Goal: Book appointment/travel/reservation

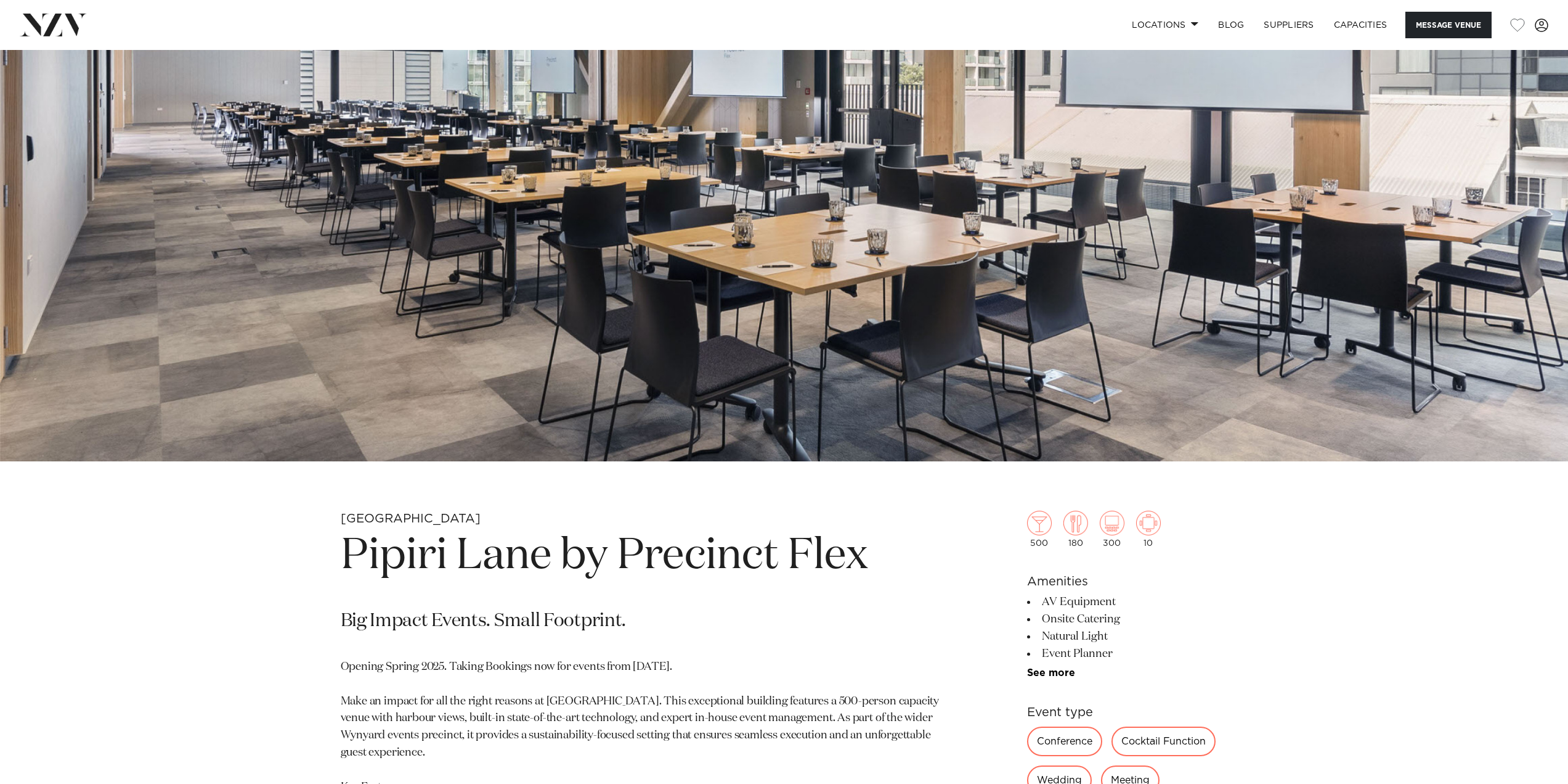
scroll to position [617, 0]
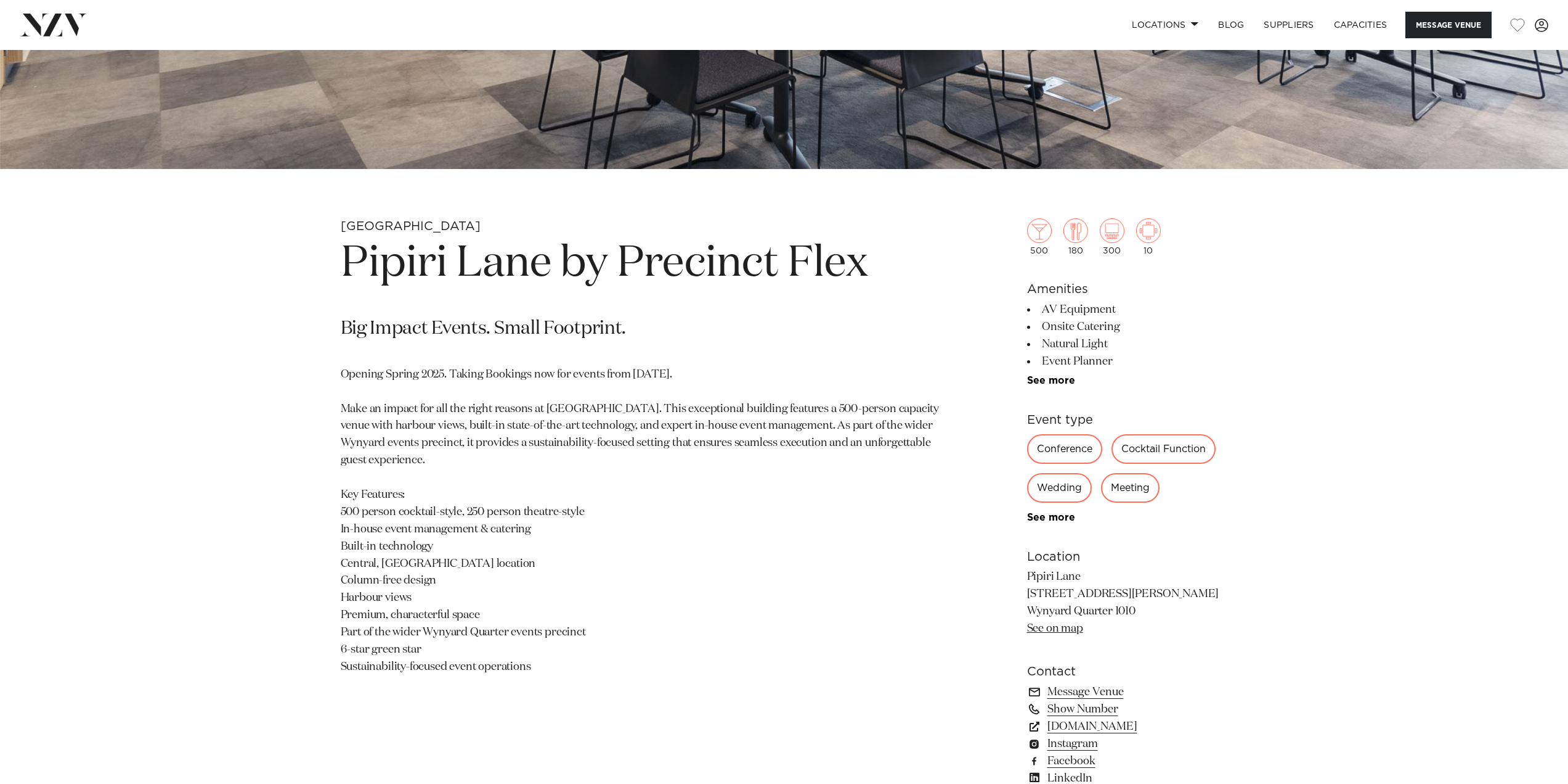
click at [702, 337] on p "Big Impact Events. Small Footprint." at bounding box center [640, 328] width 599 height 24
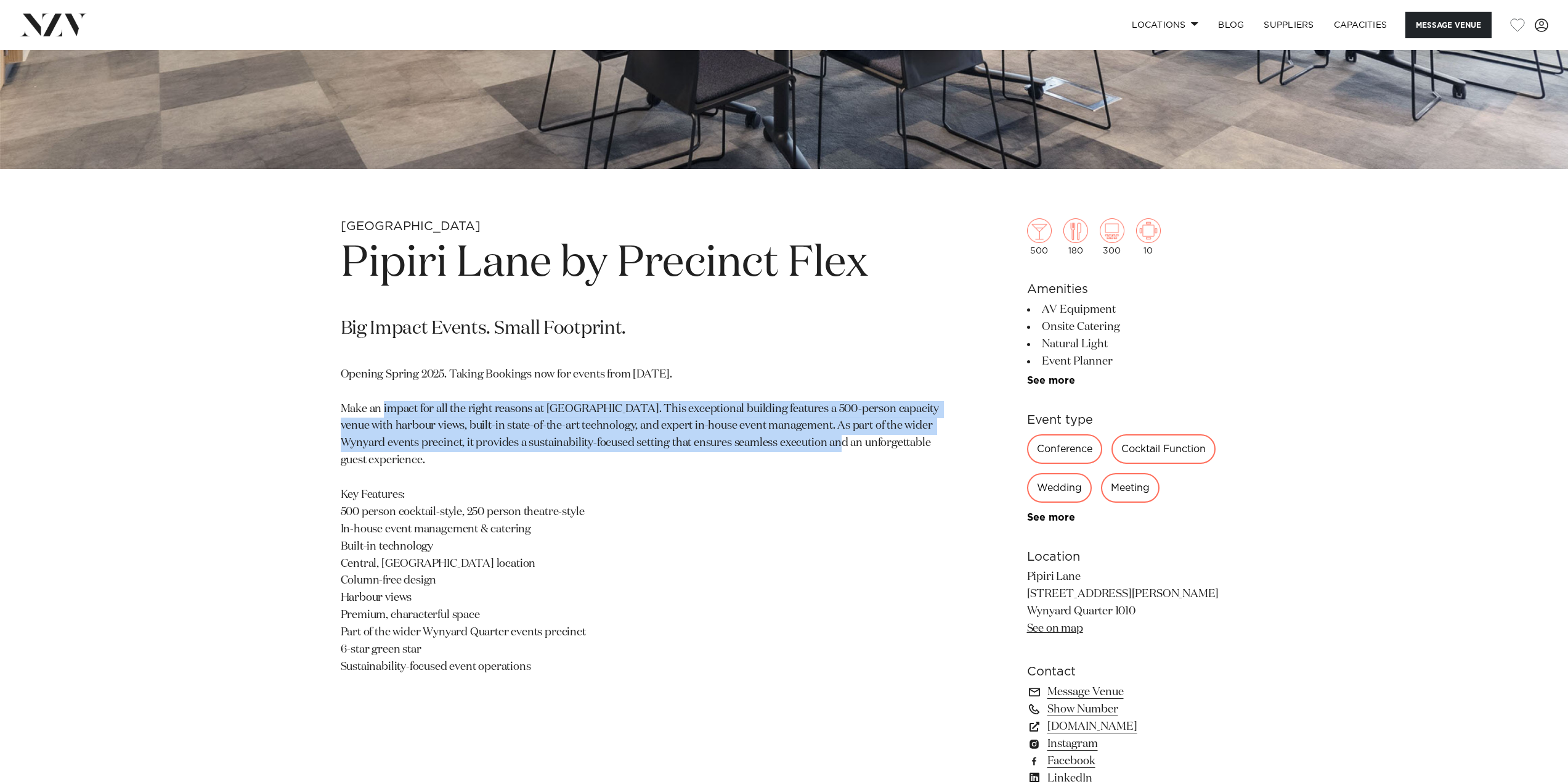
drag, startPoint x: 769, startPoint y: 382, endPoint x: 772, endPoint y: 448, distance: 66.1
click at [772, 448] on p "Opening Spring 2025. Taking Bookings now for events from [DATE]. Make an impact…" at bounding box center [640, 521] width 599 height 309
drag, startPoint x: 773, startPoint y: 457, endPoint x: 793, endPoint y: 380, distance: 79.6
click at [793, 380] on p "Opening Spring 2025. Taking Bookings now for events from [DATE]. Make an impact…" at bounding box center [640, 521] width 599 height 309
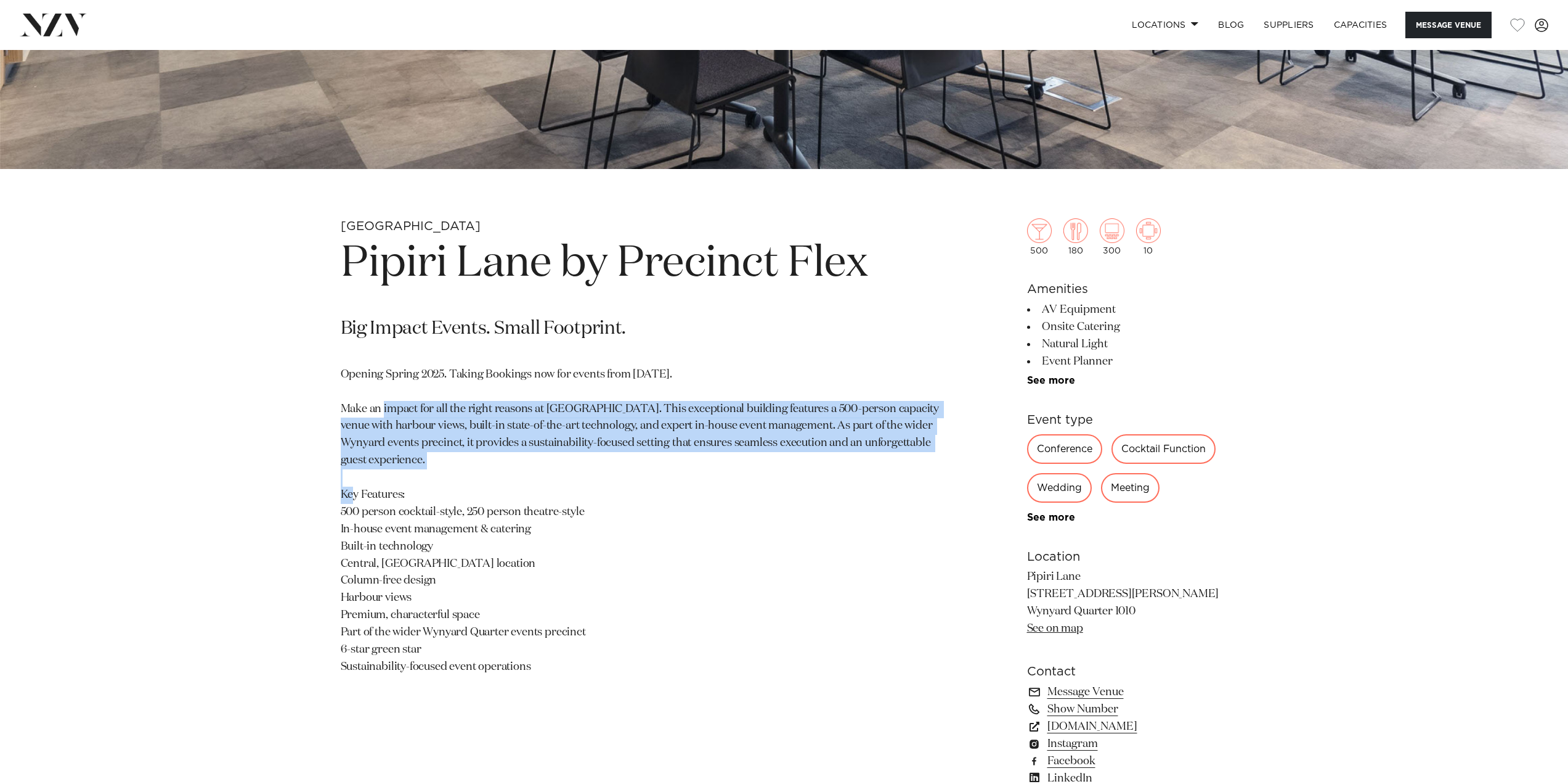
click at [793, 380] on p "Opening Spring 2025. Taking Bookings now for events from [DATE]. Make an impact…" at bounding box center [640, 521] width 599 height 309
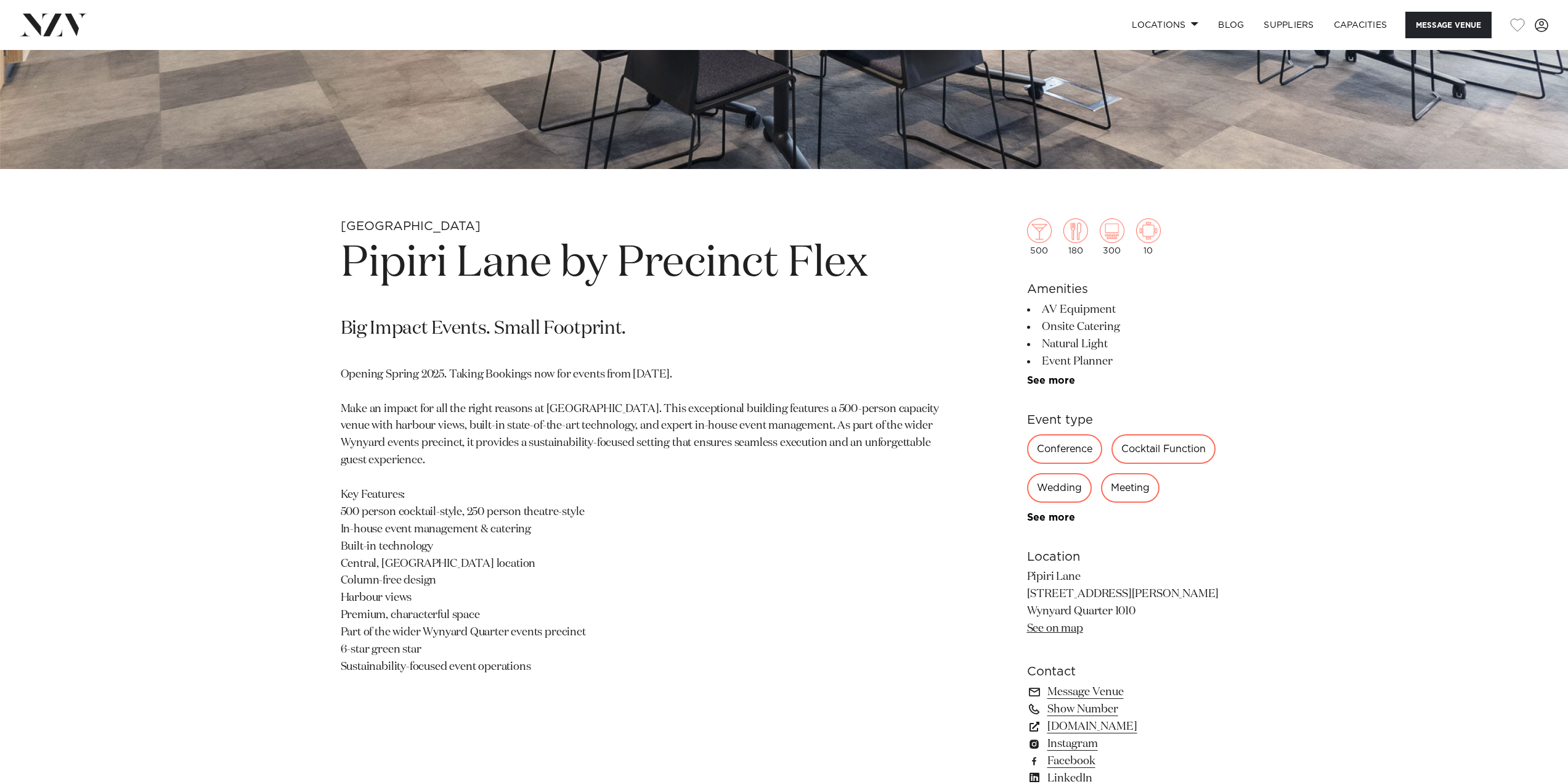
click at [780, 365] on section "Auckland Pipiri Lane by Precinct Flex Big Impact Events. Small Footprint. Openi…" at bounding box center [640, 522] width 599 height 608
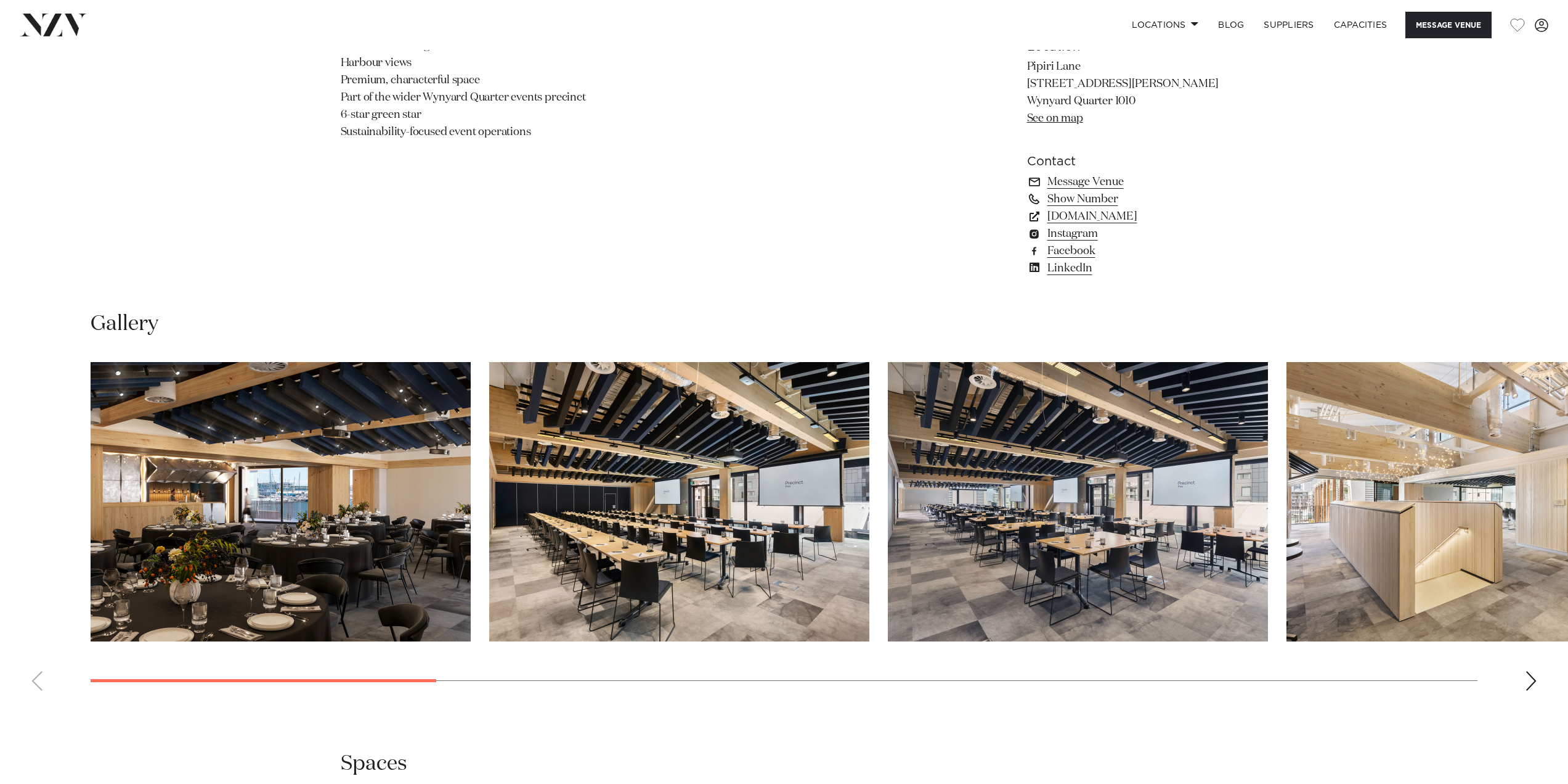
scroll to position [1295, 0]
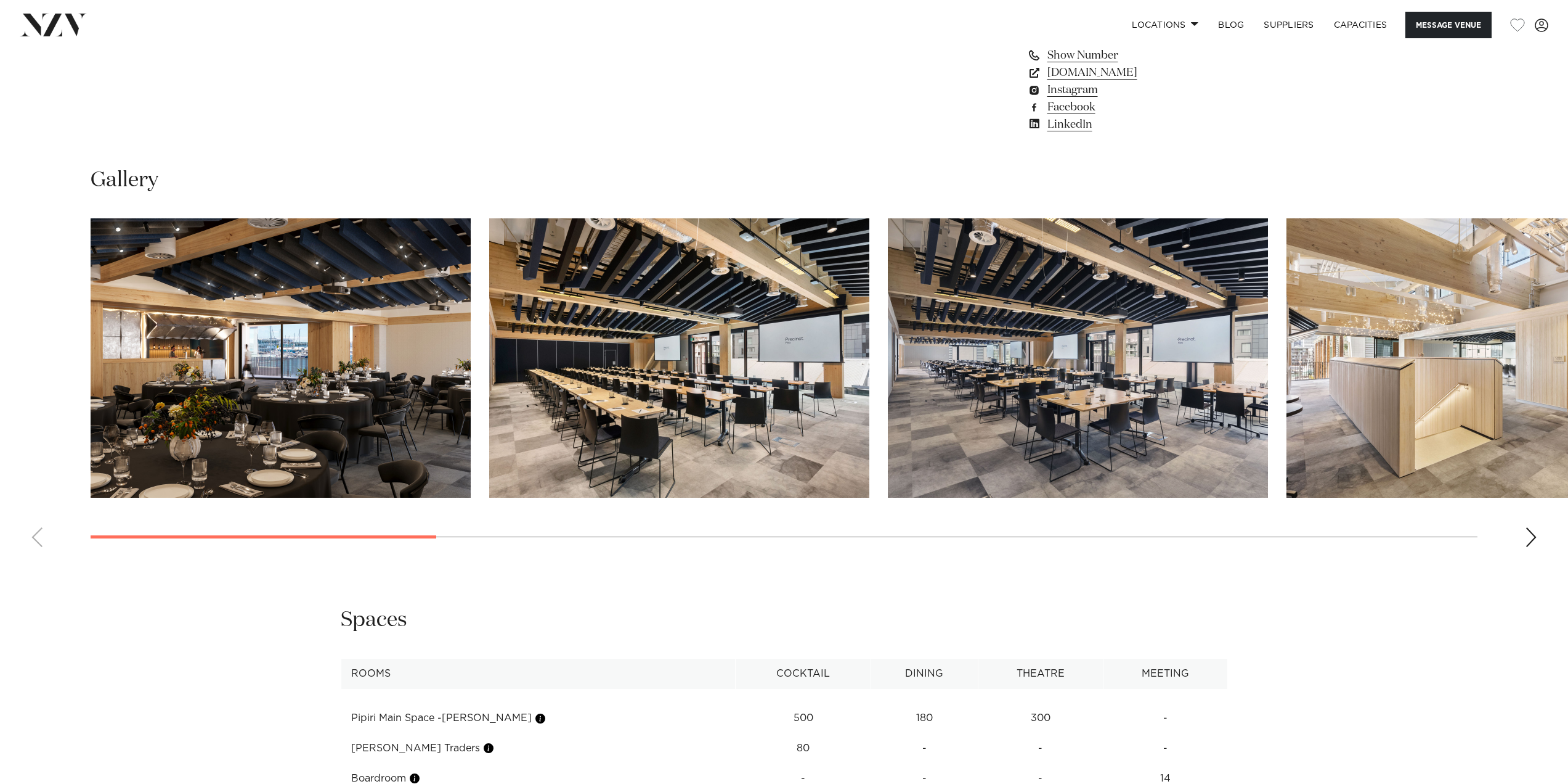
click at [1532, 536] on div "Next slide" at bounding box center [1532, 537] width 13 height 20
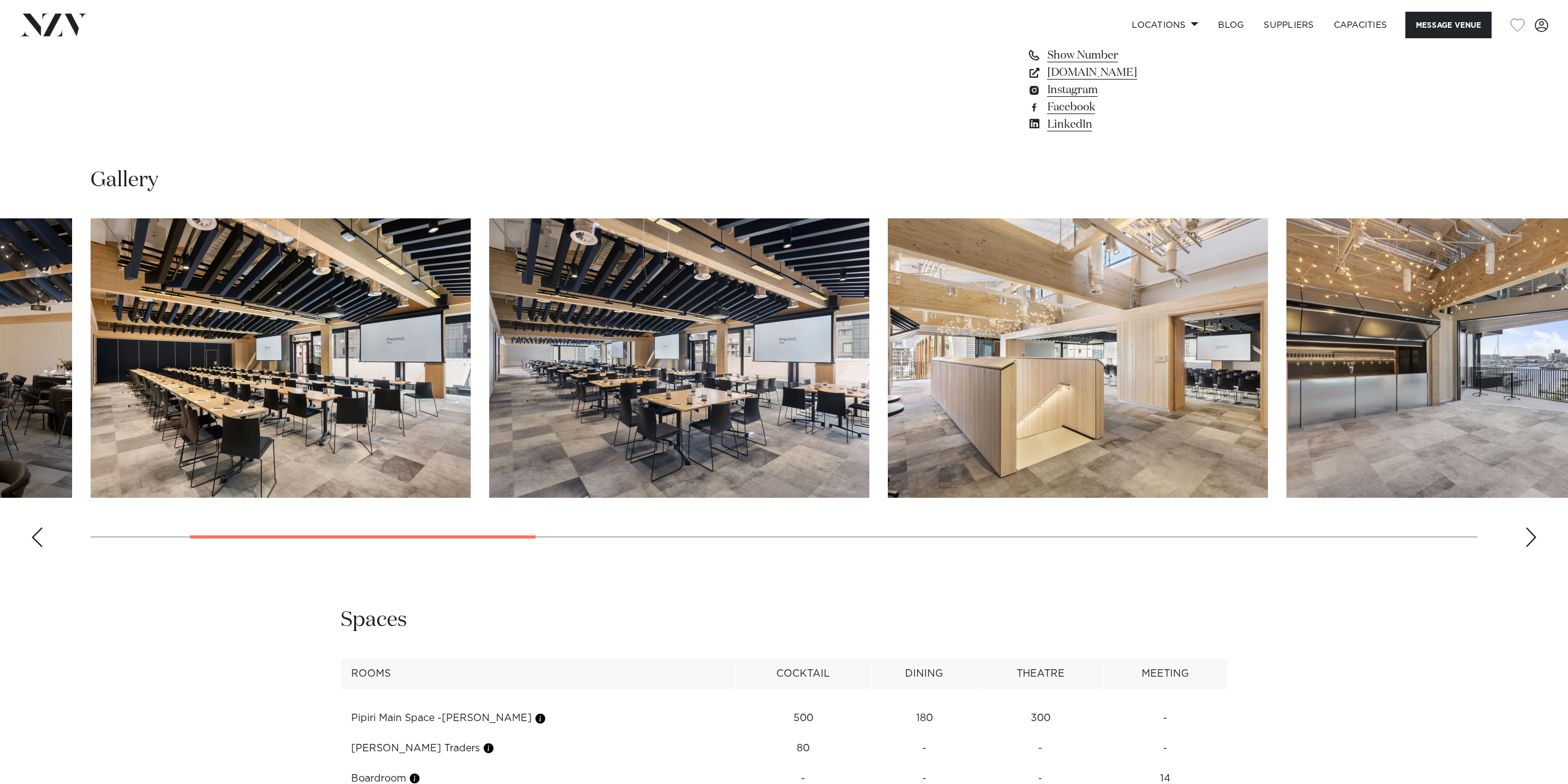
click at [1532, 536] on div "Next slide" at bounding box center [1532, 537] width 13 height 20
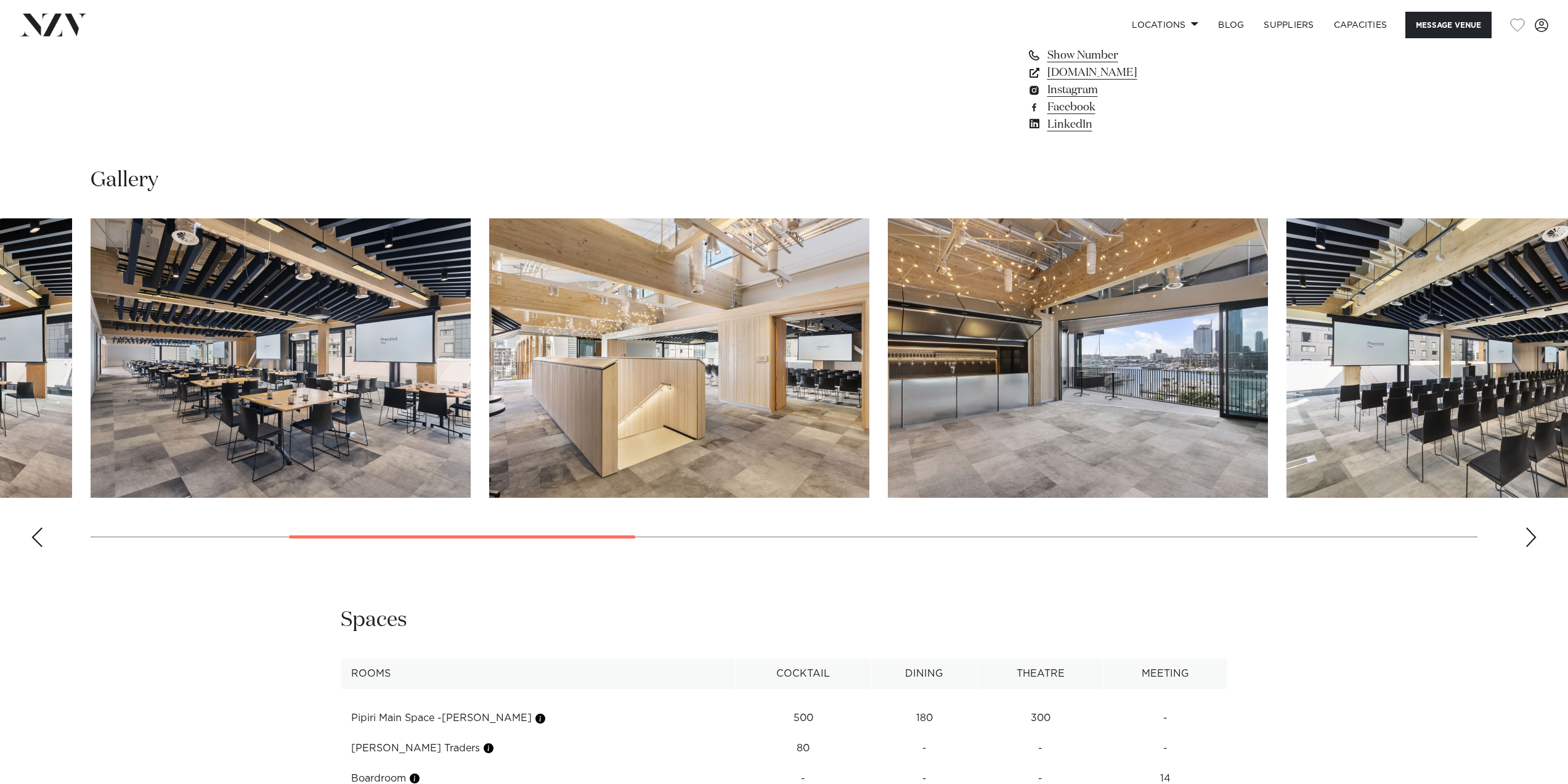
click at [1532, 536] on div "Next slide" at bounding box center [1532, 537] width 13 height 20
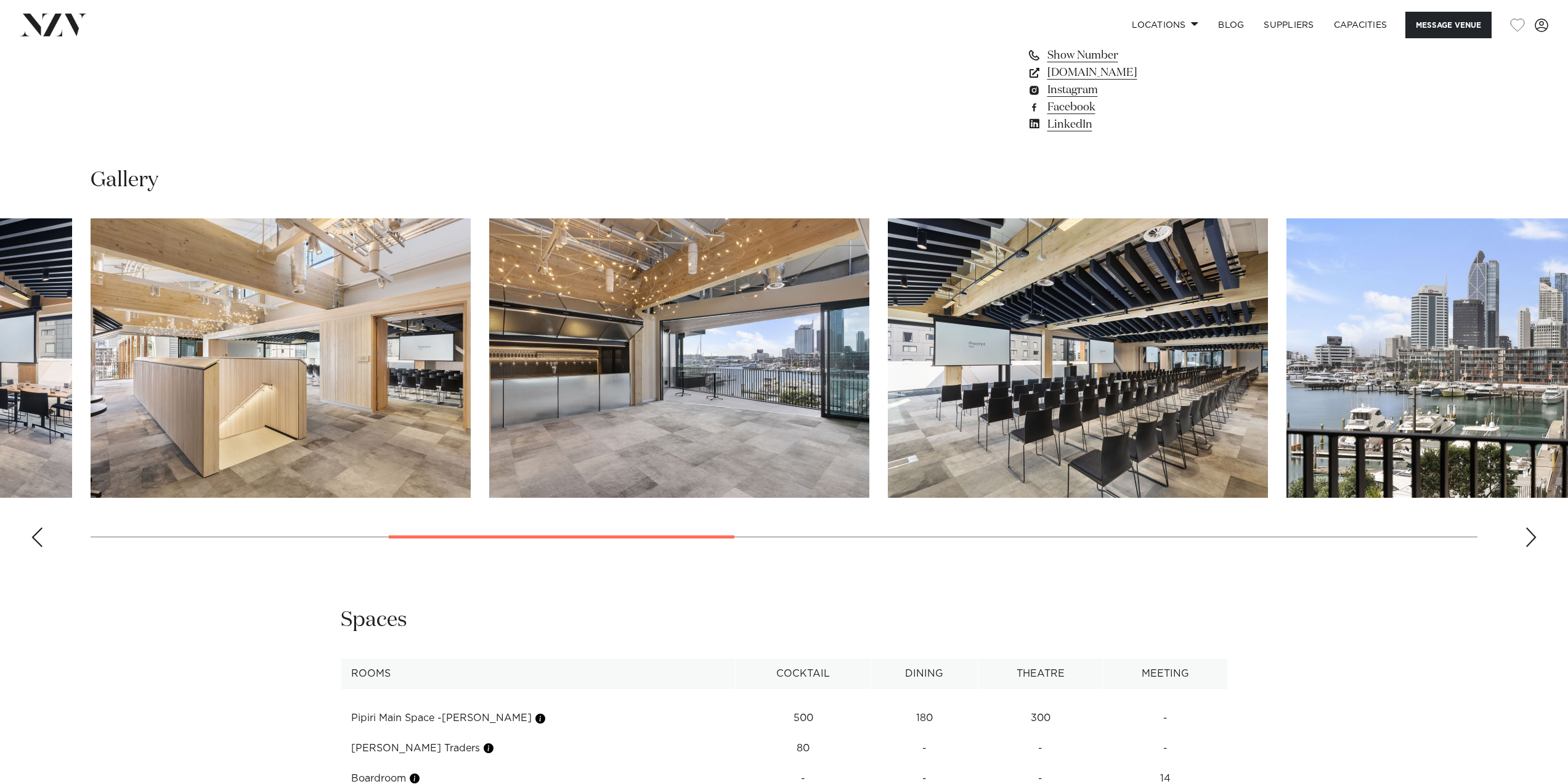
click at [1532, 536] on div "Next slide" at bounding box center [1532, 537] width 13 height 20
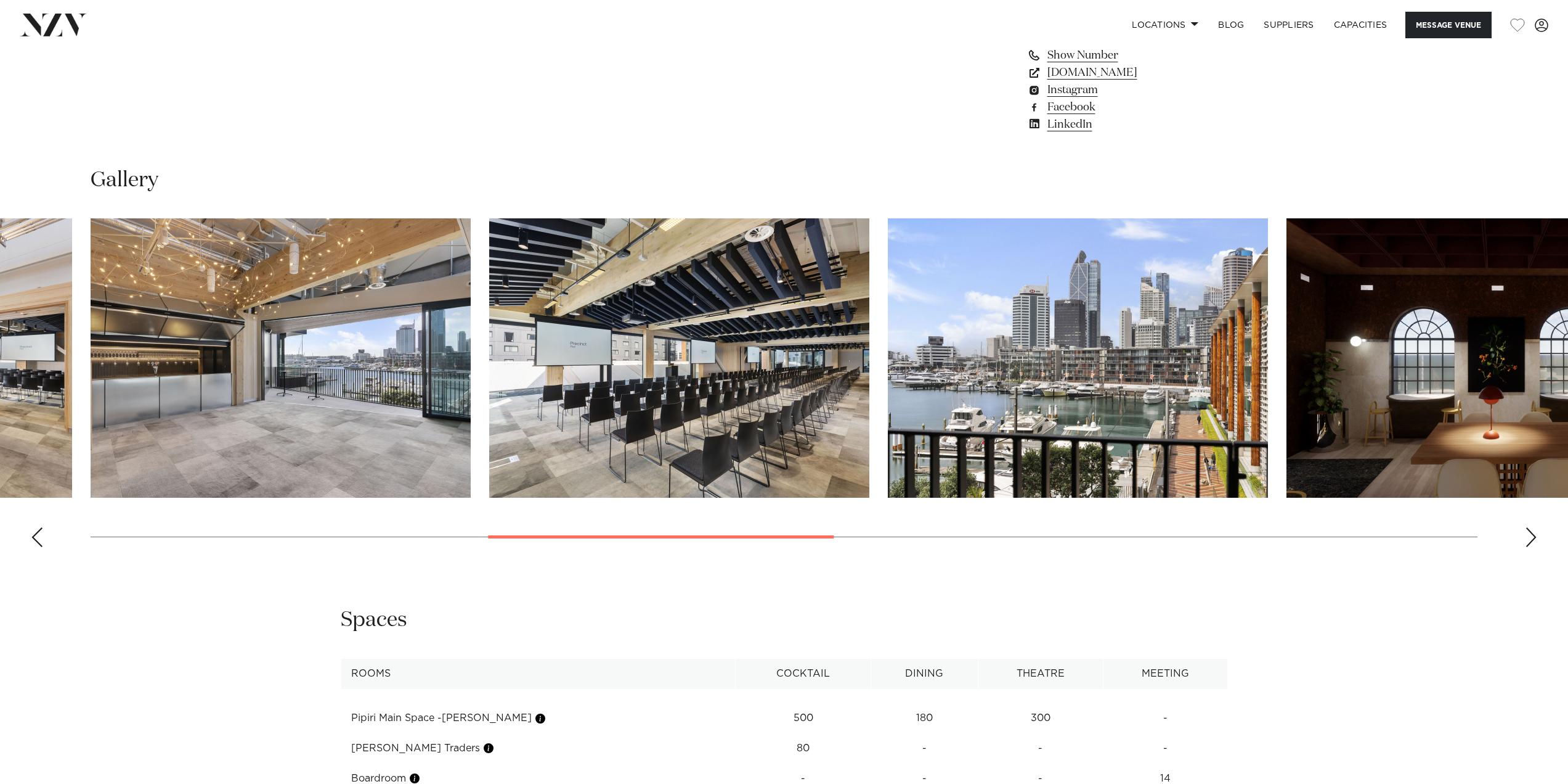
click at [1532, 536] on div "Next slide" at bounding box center [1532, 537] width 13 height 20
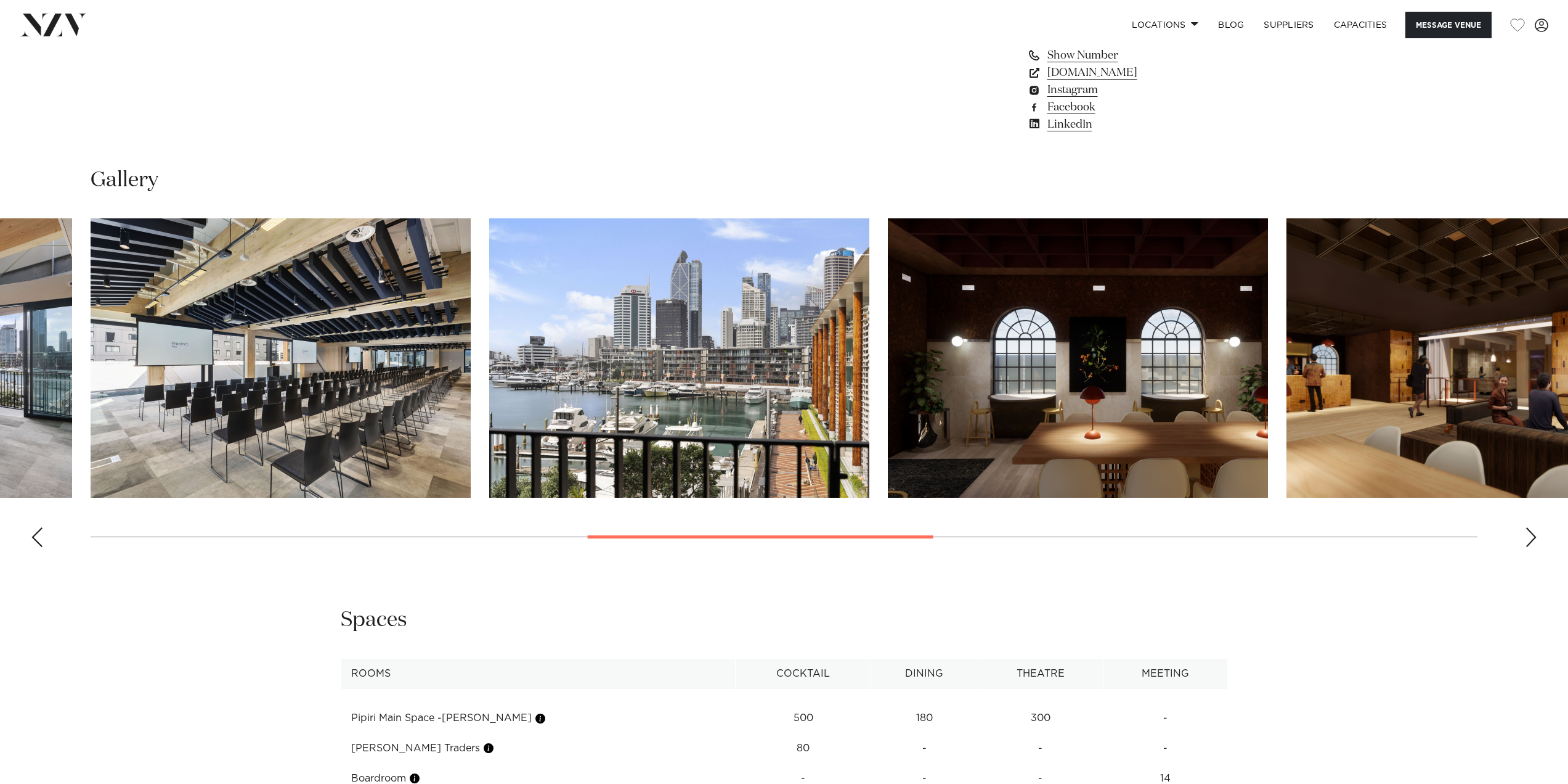
click at [1532, 536] on div "Next slide" at bounding box center [1532, 537] width 13 height 20
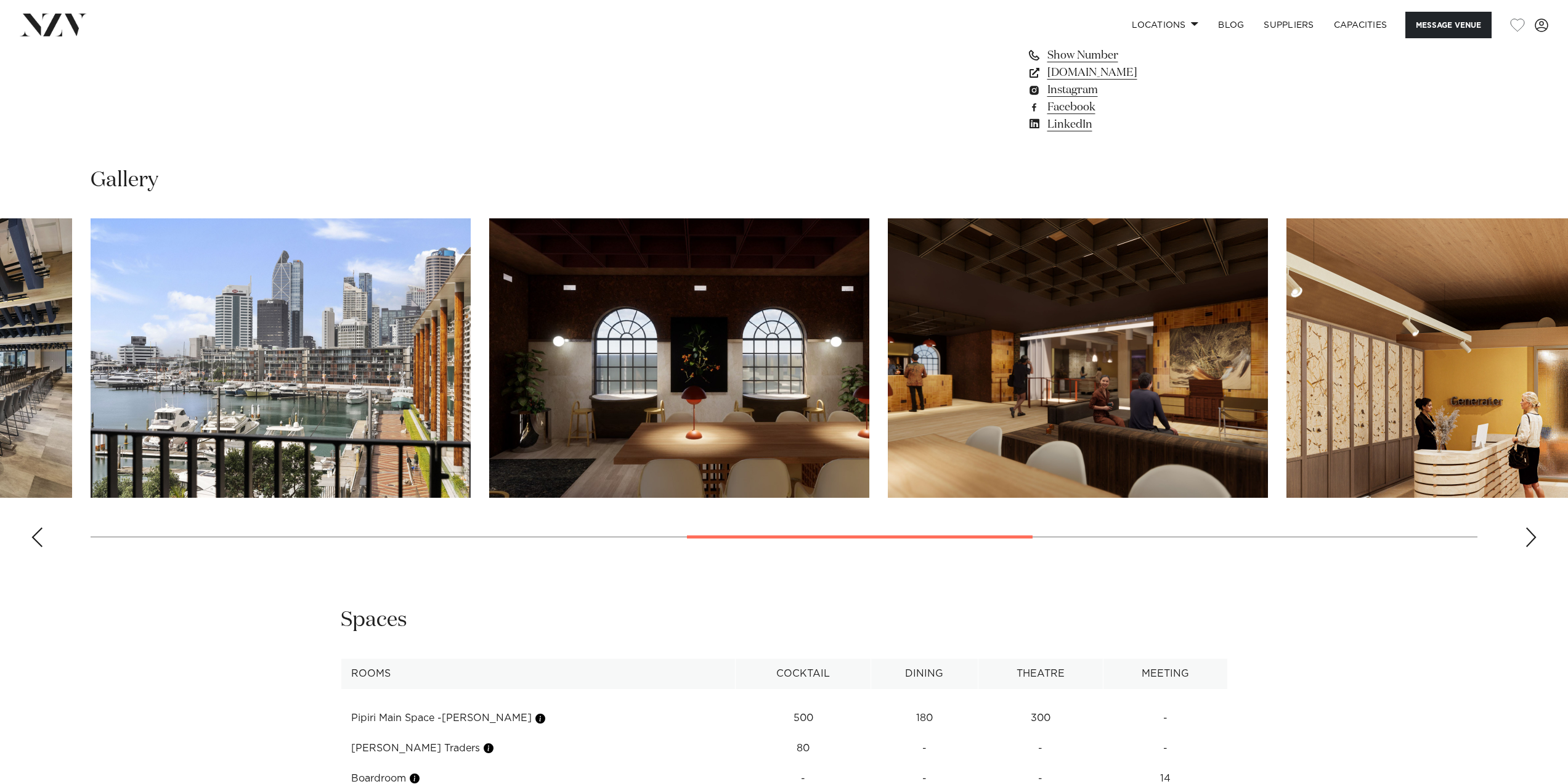
click at [1532, 536] on div "Next slide" at bounding box center [1532, 537] width 13 height 20
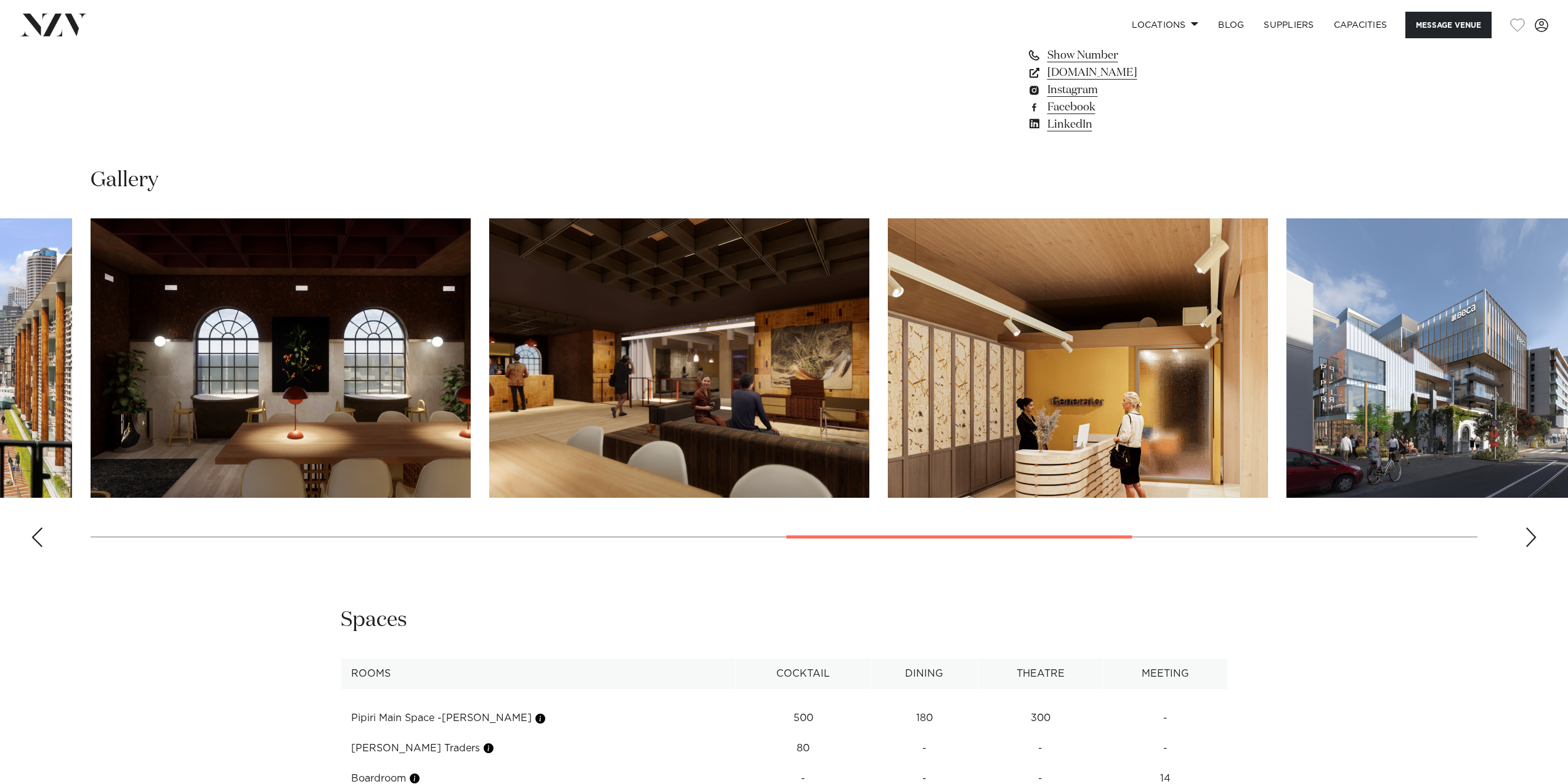
click at [1532, 536] on div "Next slide" at bounding box center [1532, 537] width 13 height 20
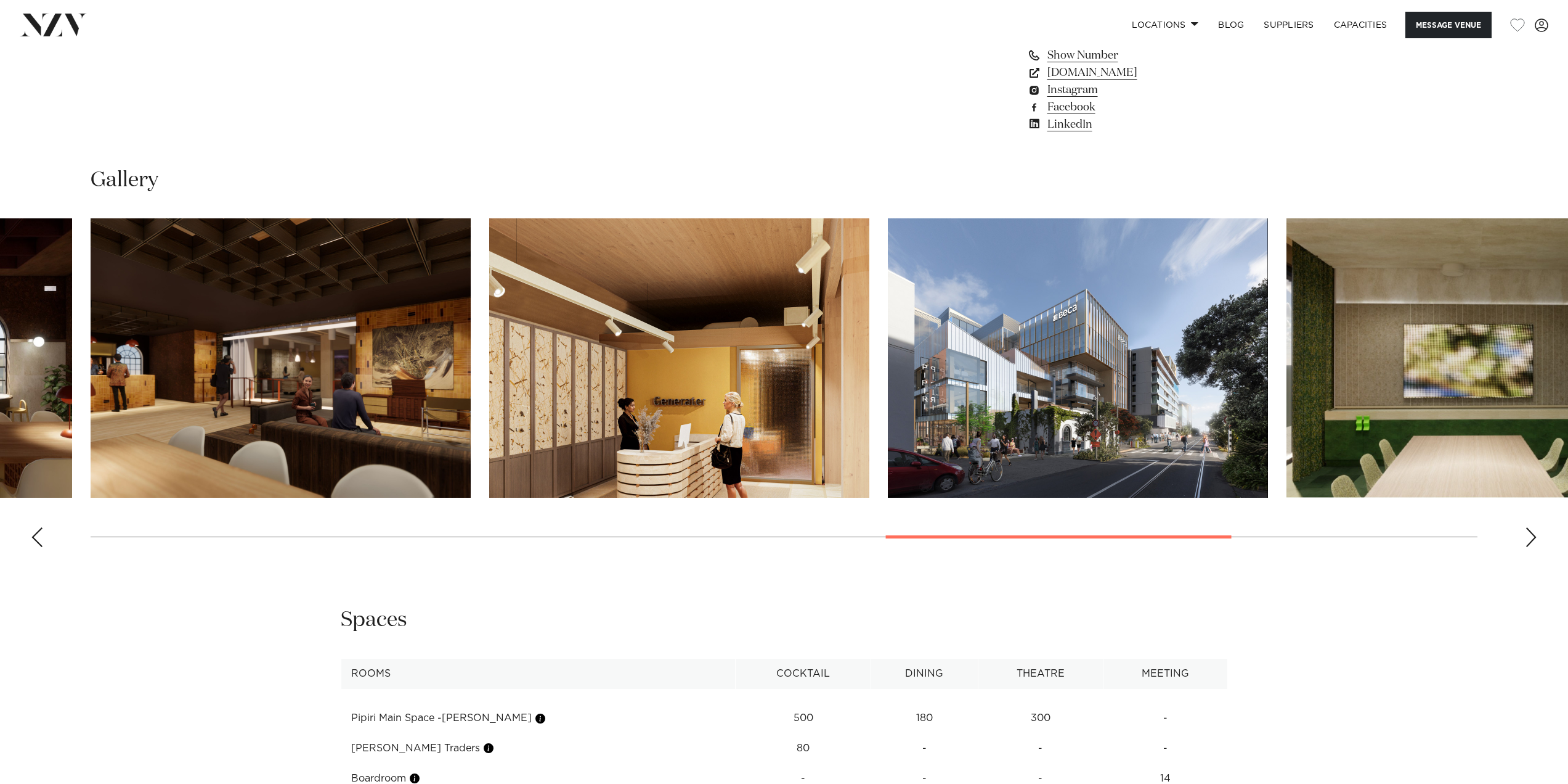
click at [1532, 536] on div "Next slide" at bounding box center [1532, 537] width 13 height 20
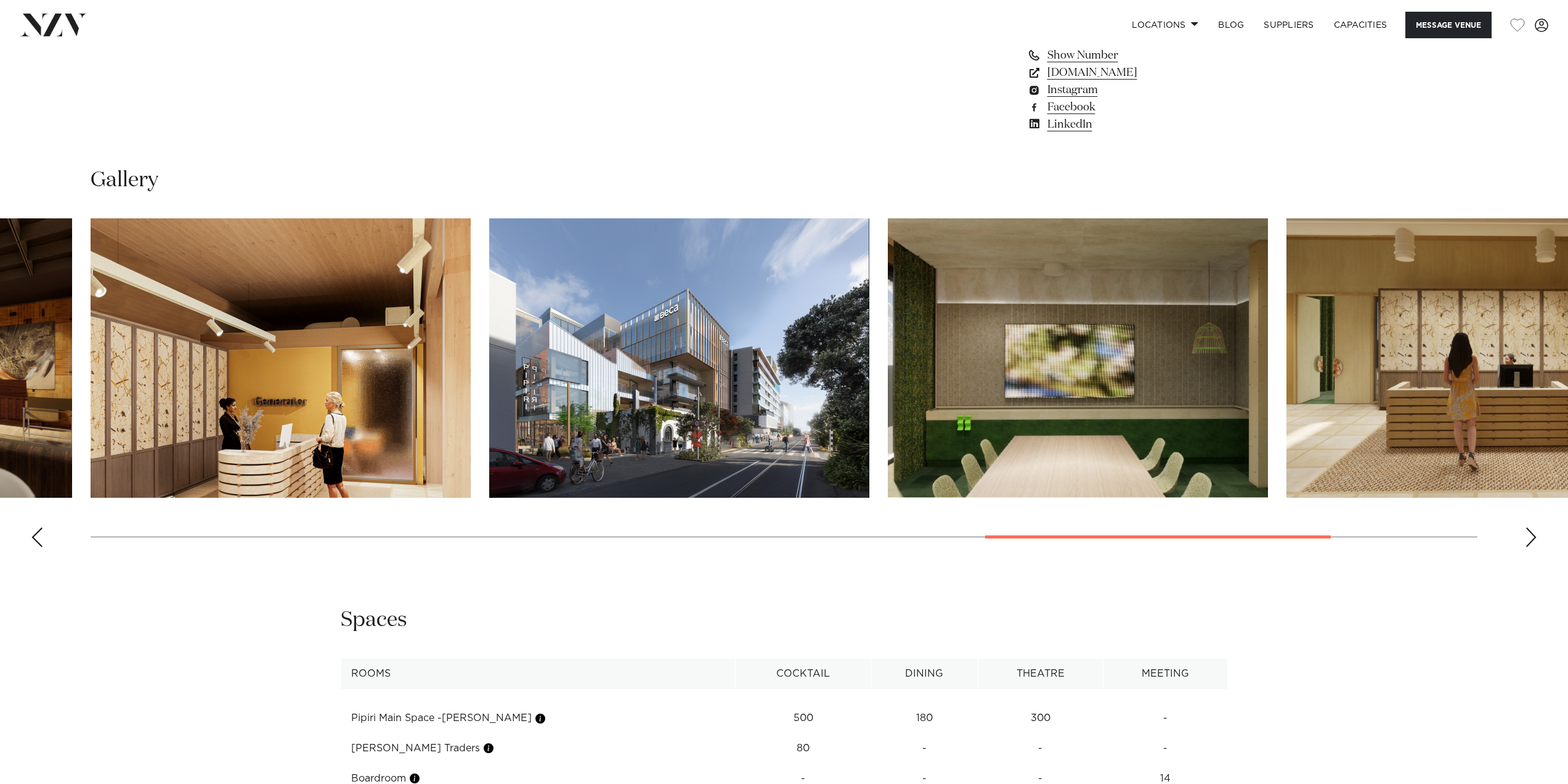
click at [1532, 536] on div "Next slide" at bounding box center [1532, 537] width 13 height 20
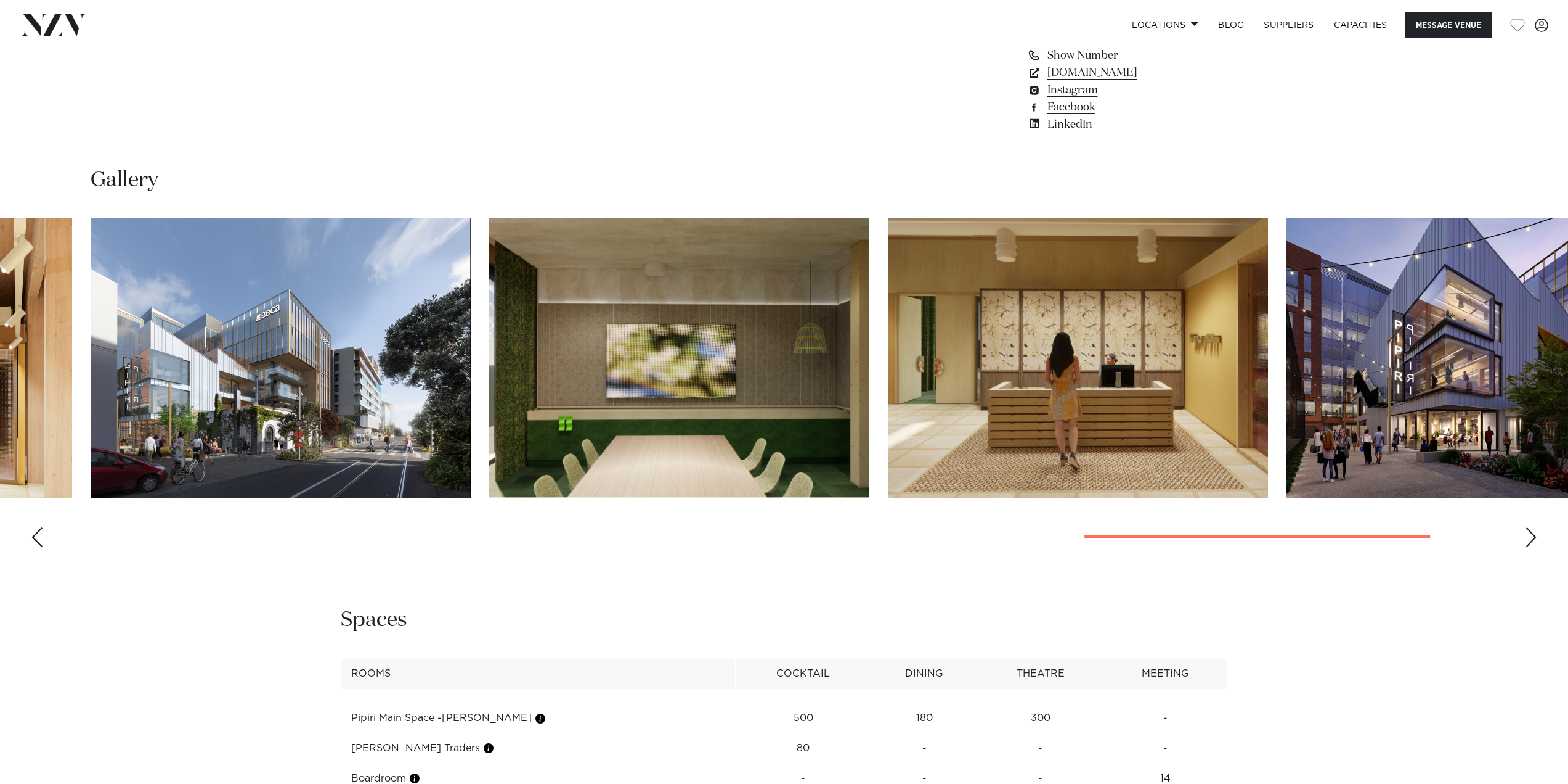
click at [1532, 536] on div "Next slide" at bounding box center [1532, 537] width 13 height 20
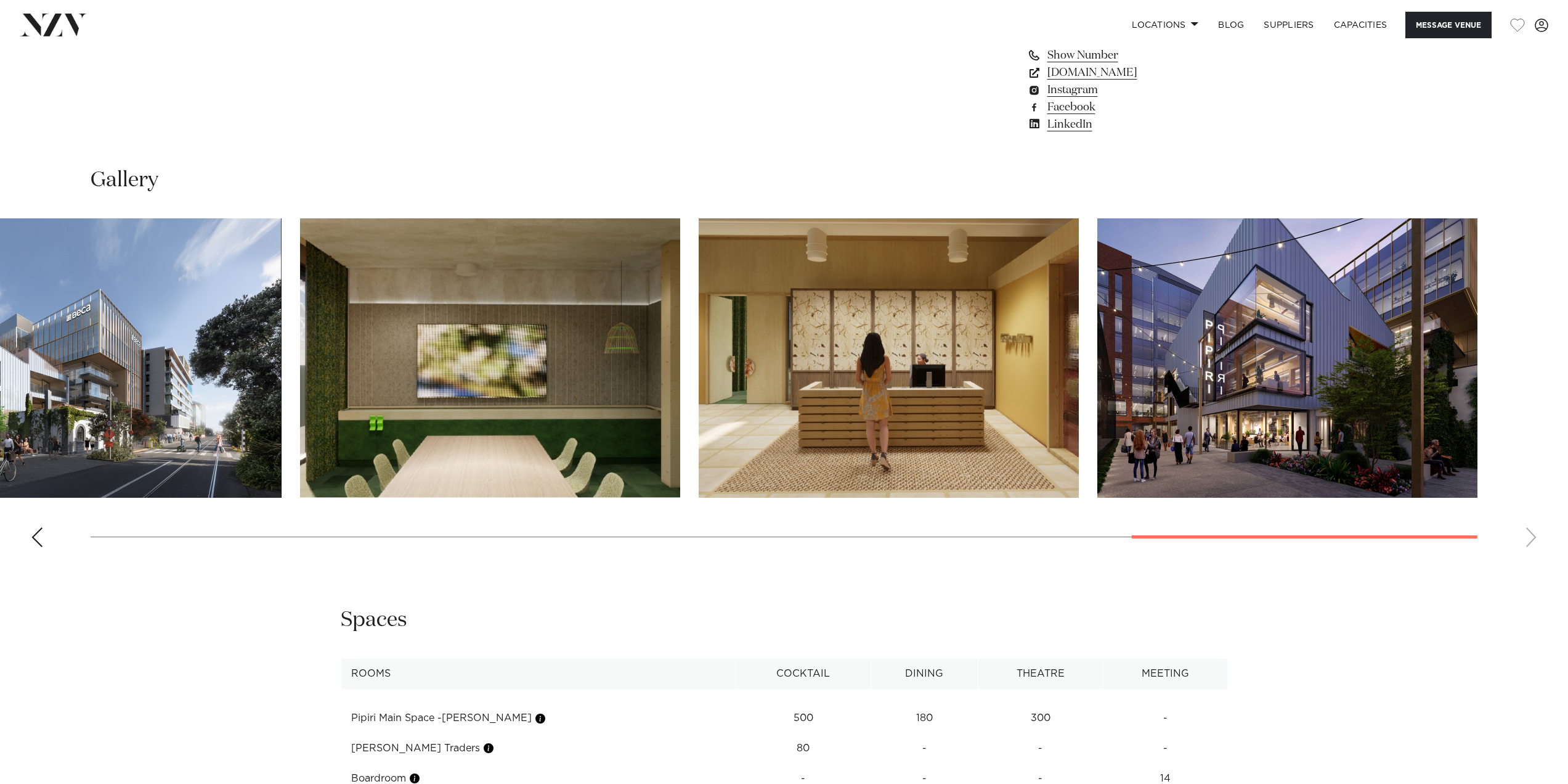
click at [1532, 536] on swiper-container at bounding box center [784, 387] width 1568 height 339
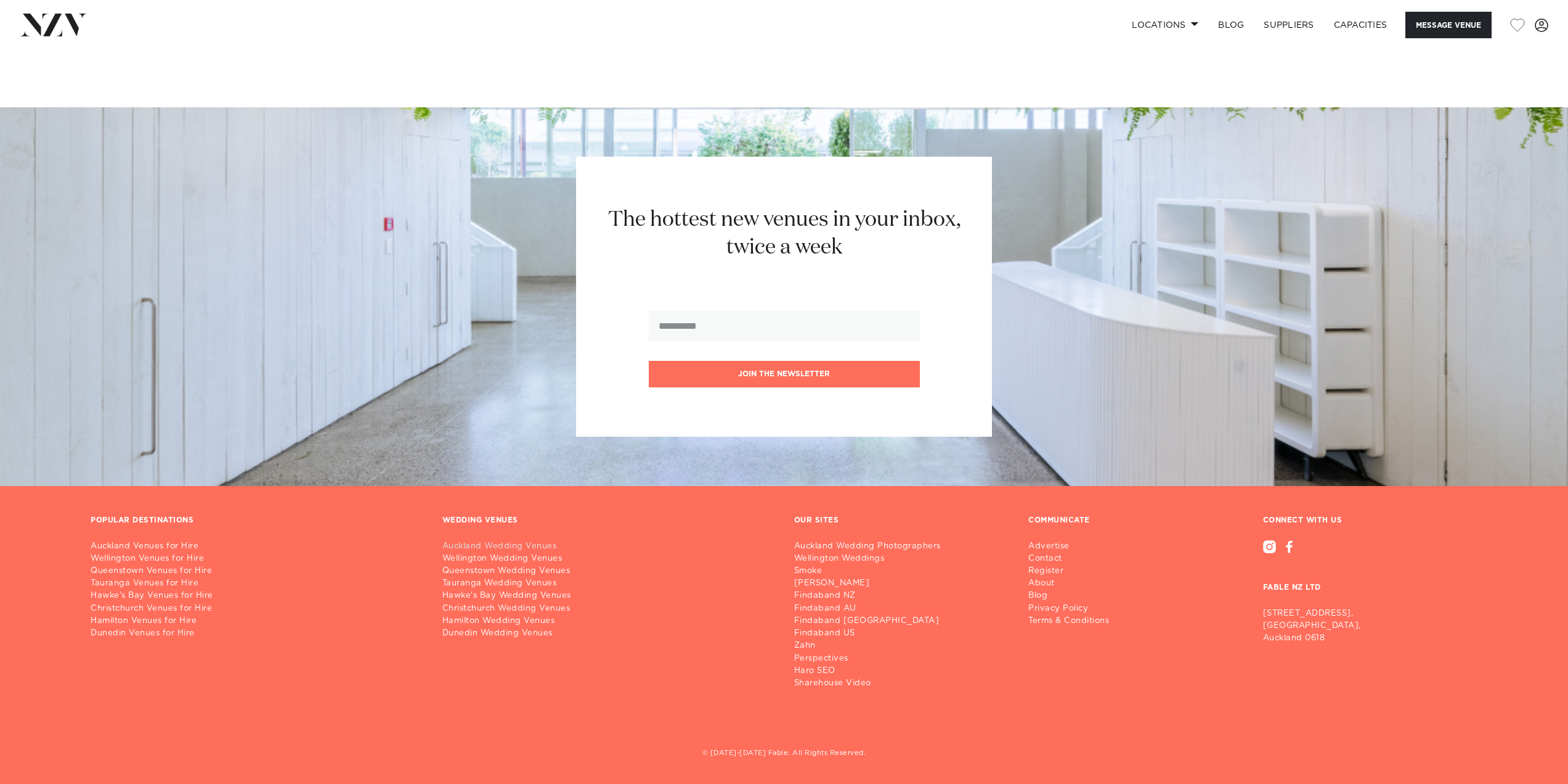
scroll to position [2716, 0]
click at [923, 547] on link "Auckland Wedding Photographers" at bounding box center [873, 546] width 156 height 13
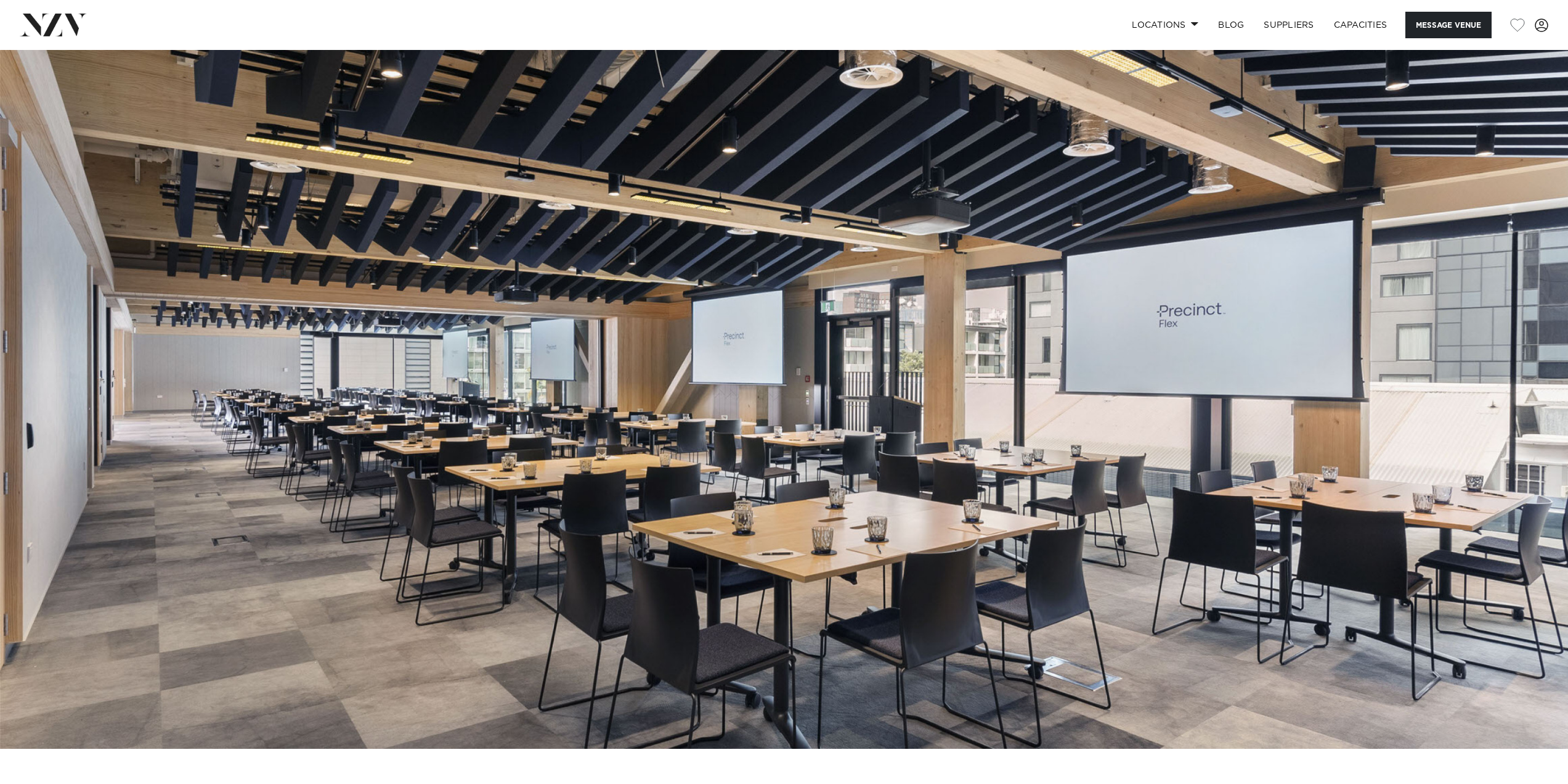
scroll to position [0, 0]
